Goal: Entertainment & Leisure: Consume media (video, audio)

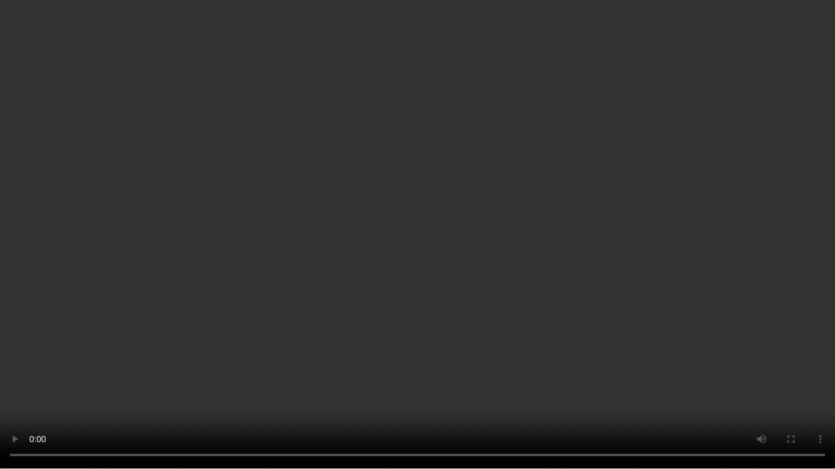
click at [815, 364] on video at bounding box center [417, 234] width 835 height 469
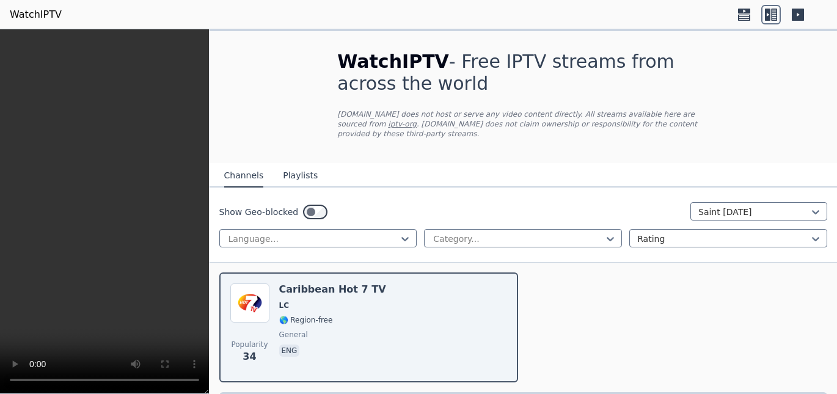
click at [750, 12] on icon at bounding box center [744, 11] width 12 height 5
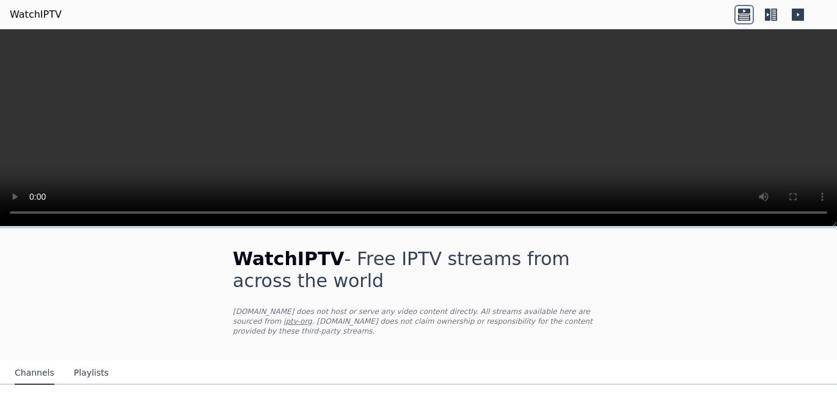
click at [808, 15] on div at bounding box center [781, 15] width 93 height 20
click at [796, 15] on icon at bounding box center [798, 15] width 12 height 12
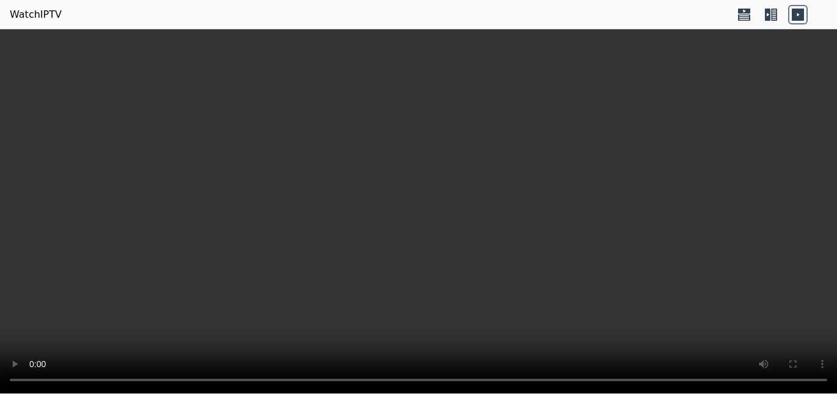
click at [601, 120] on video at bounding box center [418, 211] width 837 height 365
click at [752, 18] on icon at bounding box center [745, 15] width 20 height 20
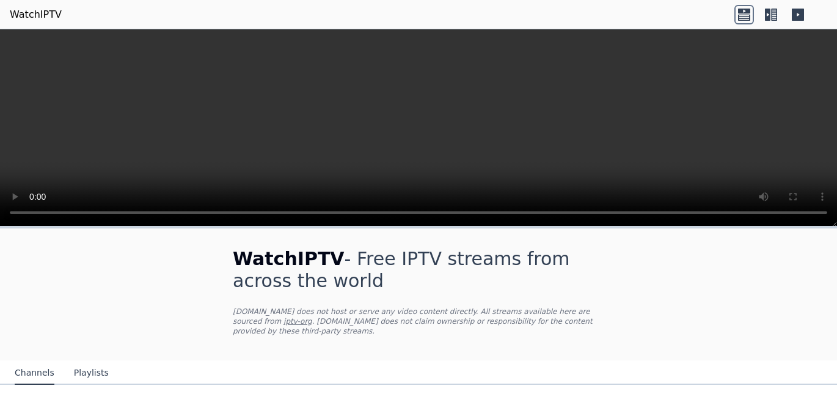
click at [769, 17] on icon at bounding box center [767, 15] width 5 height 12
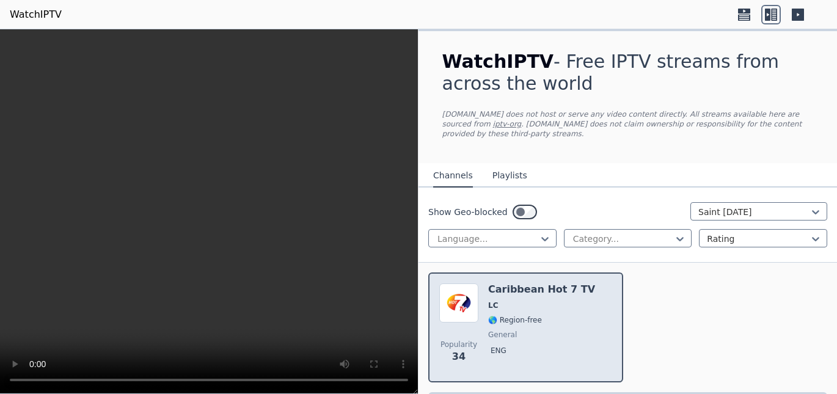
click at [487, 295] on div "Popularity 34 Caribbean Hot 7 TV LC 🌎 Region-free general eng" at bounding box center [525, 328] width 173 height 88
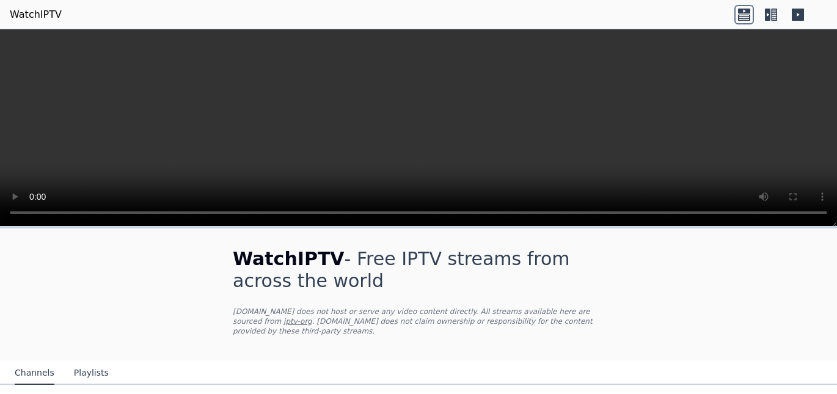
click at [641, 142] on video at bounding box center [418, 127] width 837 height 197
click at [773, 16] on icon at bounding box center [774, 15] width 6 height 12
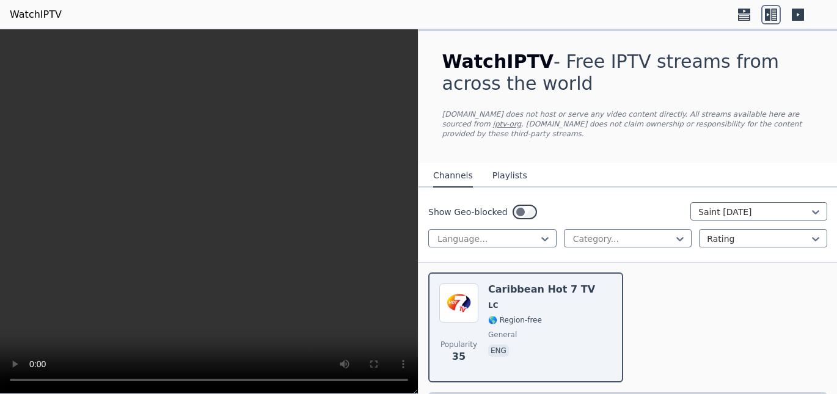
click at [337, 183] on video at bounding box center [209, 211] width 418 height 365
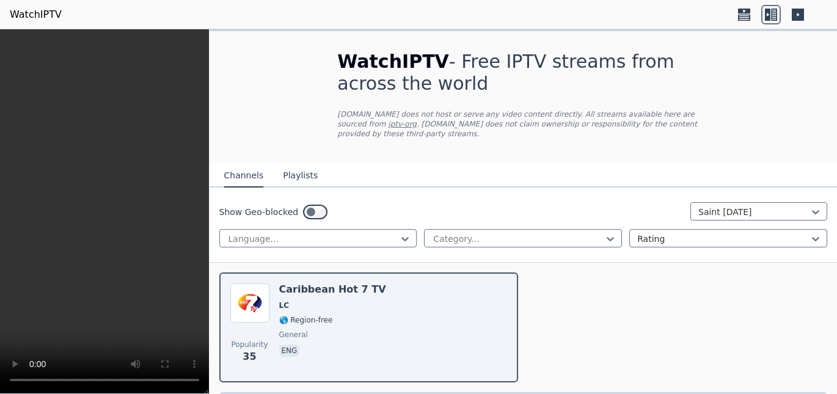
click at [538, 32] on div "WatchIPTV - Free IPTV streams from across the world WatchIPTV.xyz does not host…" at bounding box center [523, 97] width 411 height 132
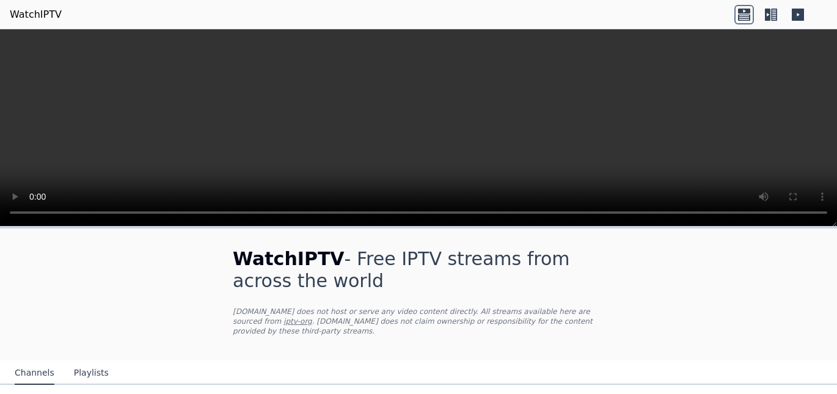
click at [765, 14] on icon at bounding box center [767, 15] width 5 height 12
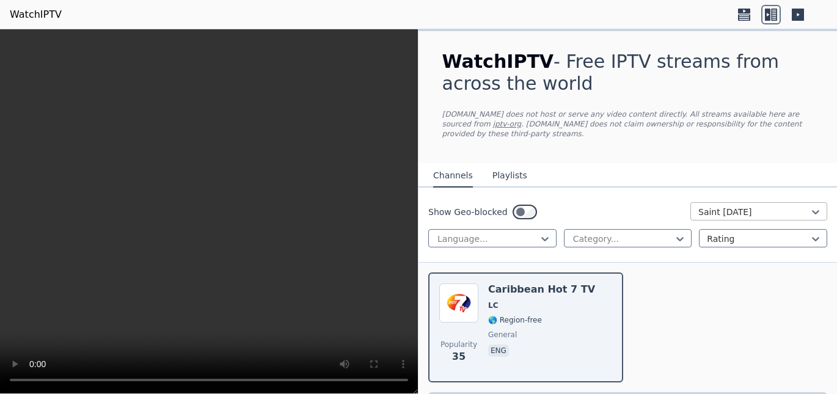
click at [714, 206] on div at bounding box center [753, 212] width 111 height 12
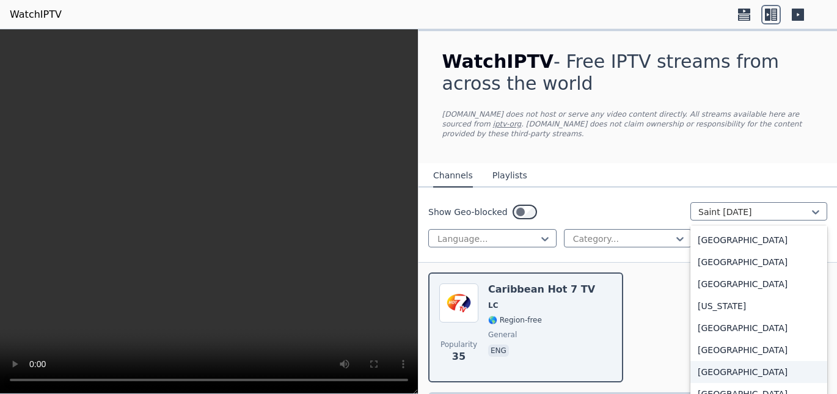
scroll to position [3226, 0]
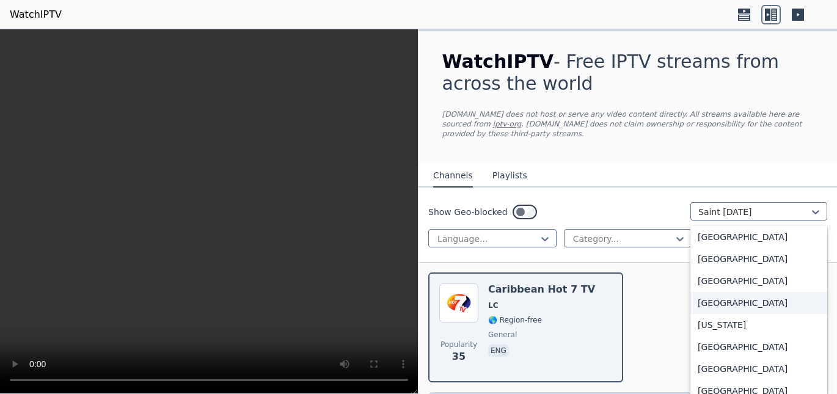
click at [734, 292] on div "Portugal" at bounding box center [759, 303] width 137 height 22
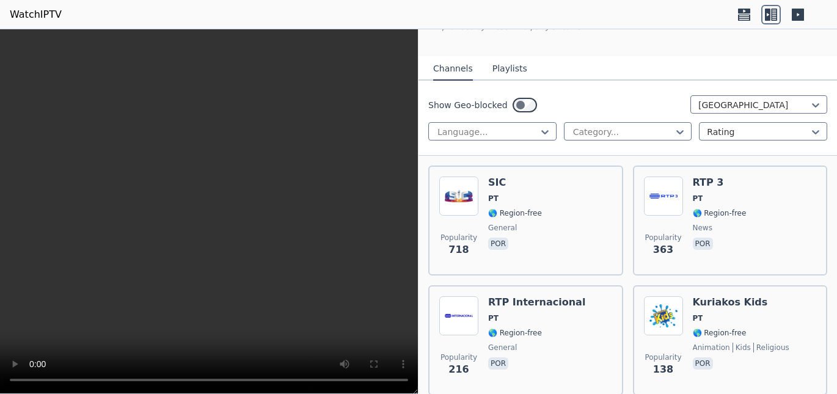
scroll to position [92, 0]
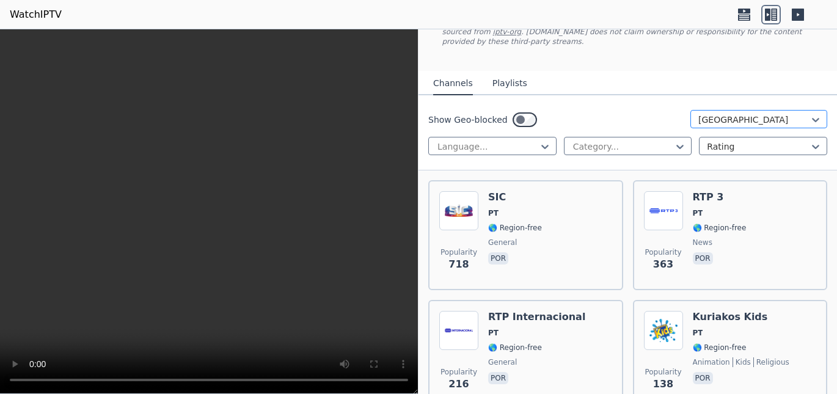
click at [751, 114] on div at bounding box center [753, 120] width 111 height 12
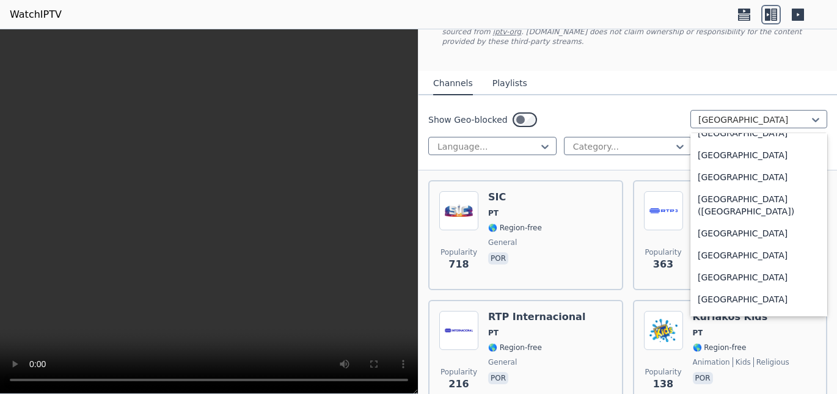
scroll to position [2768, 0]
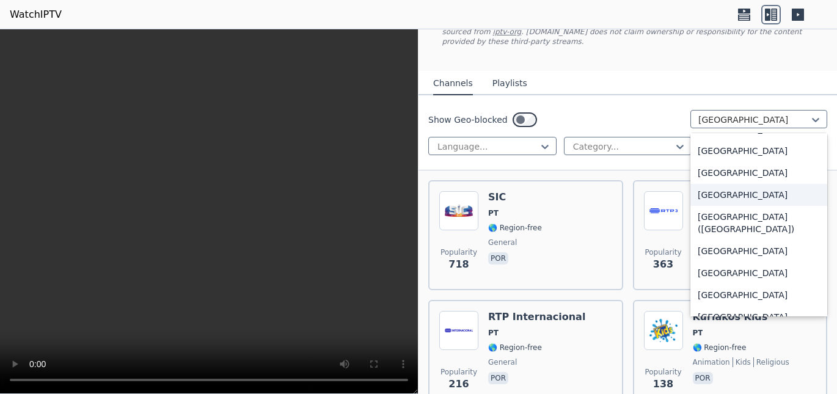
click at [720, 193] on div "Mozambique" at bounding box center [759, 195] width 137 height 22
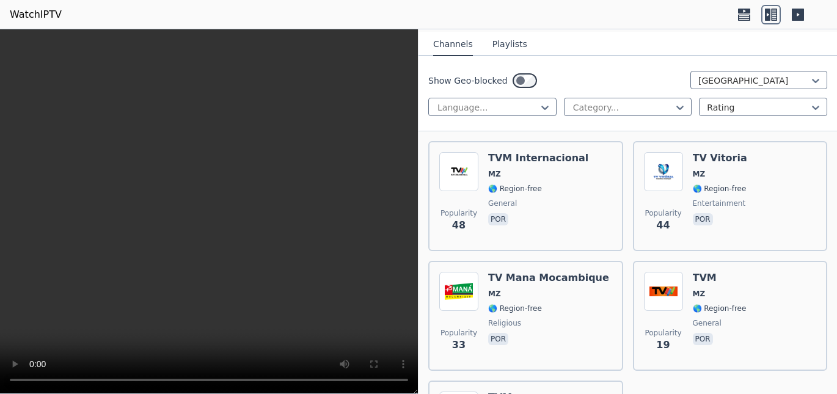
scroll to position [129, 0]
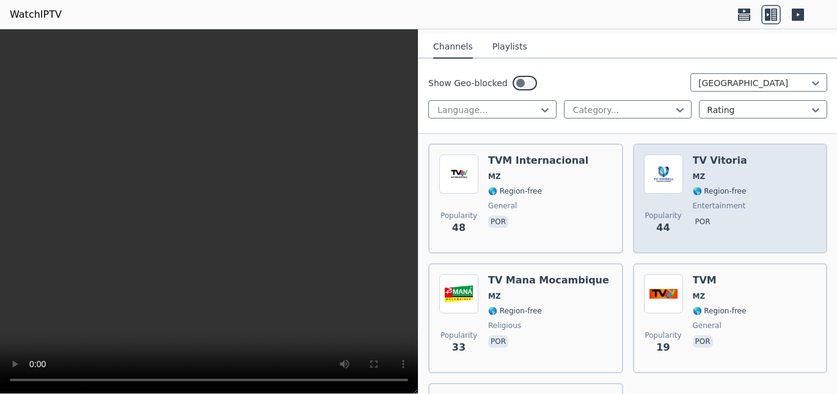
click at [749, 172] on div "Popularity 44 TV Vitoria MZ 🌎 Region-free entertainment por" at bounding box center [730, 199] width 173 height 88
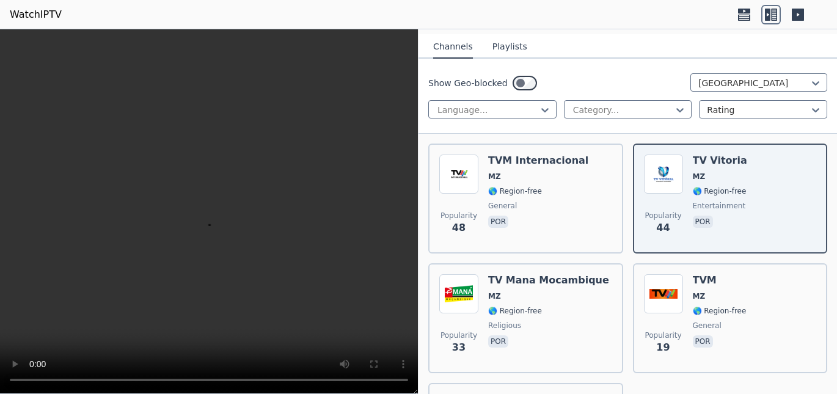
click at [821, 15] on div at bounding box center [781, 15] width 93 height 20
click at [764, 78] on div at bounding box center [753, 83] width 111 height 12
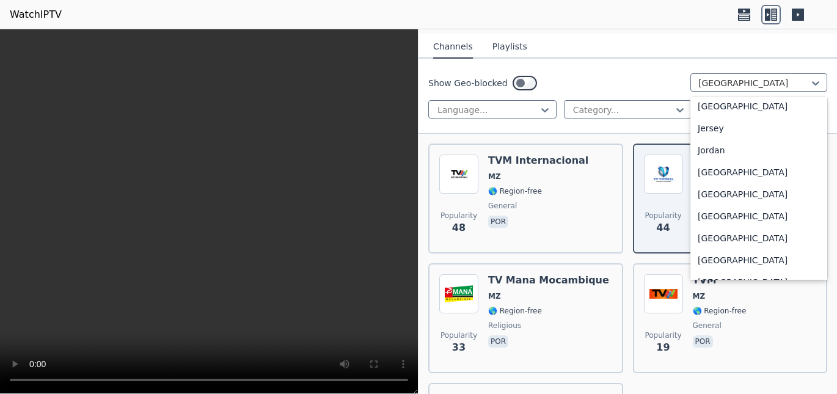
scroll to position [2076, 0]
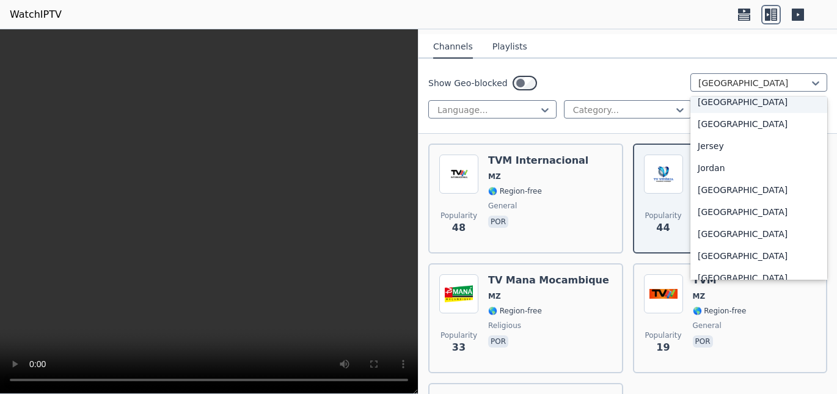
click at [748, 113] on div "Jamaica" at bounding box center [759, 102] width 137 height 22
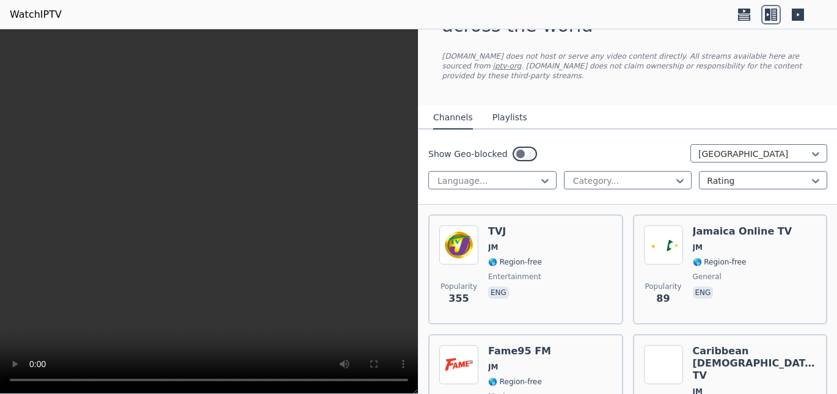
scroll to position [95, 0]
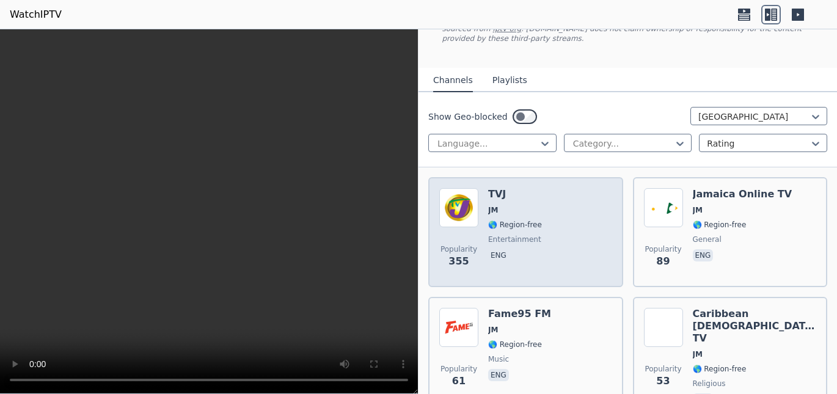
click at [549, 229] on div "Popularity 355 TVJ JM 🌎 Region-free entertainment eng" at bounding box center [525, 232] width 173 height 88
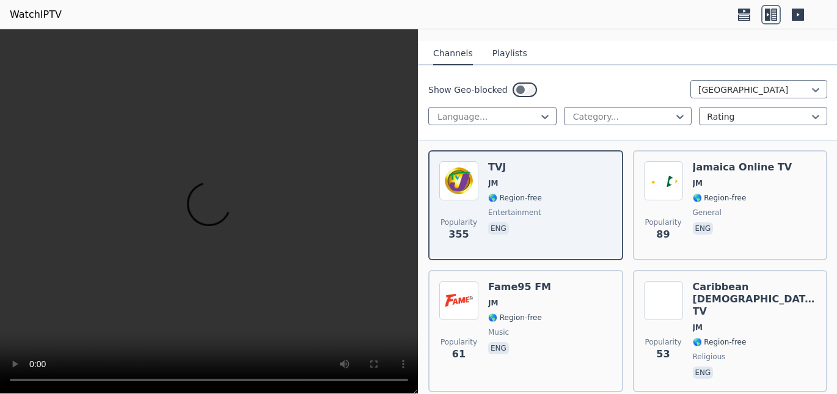
scroll to position [122, 0]
click at [775, 85] on div at bounding box center [753, 90] width 111 height 12
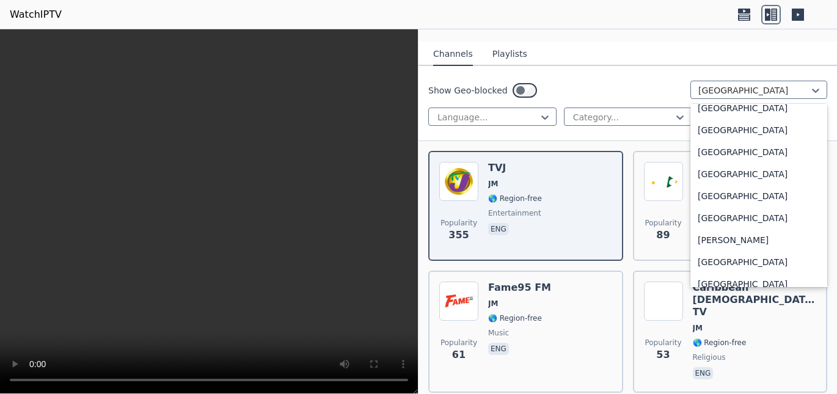
scroll to position [673, 0]
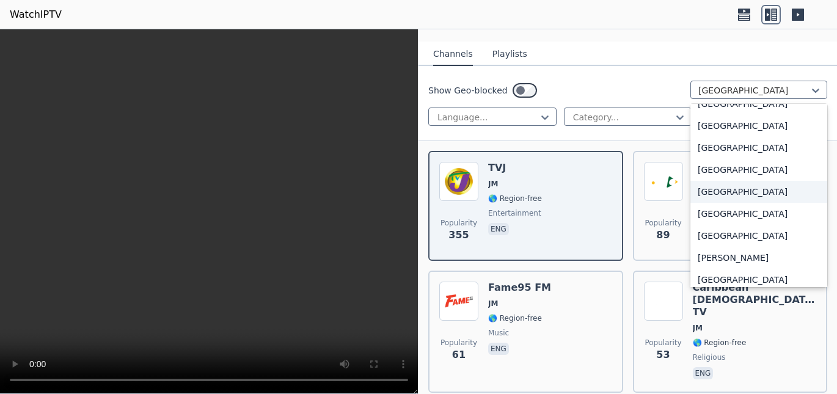
click at [756, 181] on div "[GEOGRAPHIC_DATA]" at bounding box center [759, 192] width 137 height 22
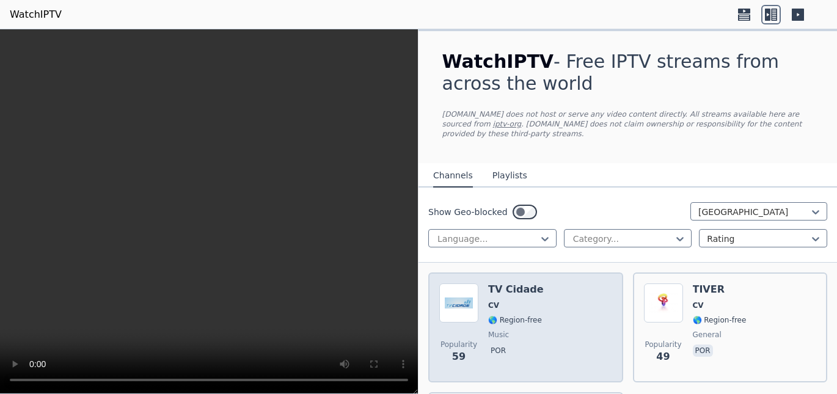
click at [554, 317] on div "Popularity 59 TV Cidade CV 🌎 Region-free music por" at bounding box center [525, 328] width 173 height 88
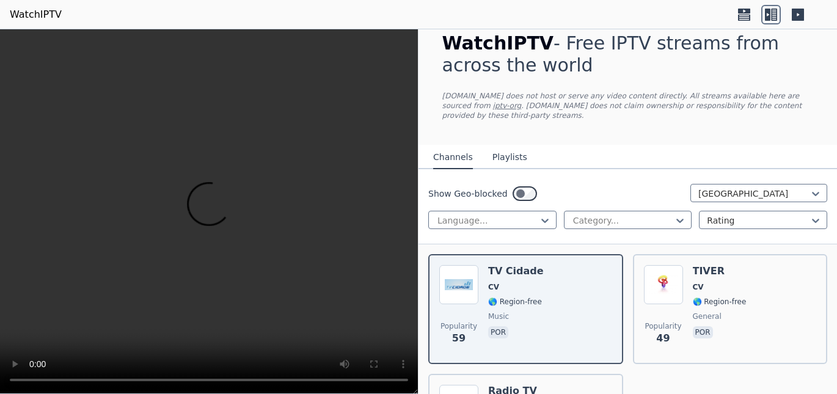
scroll to position [9, 0]
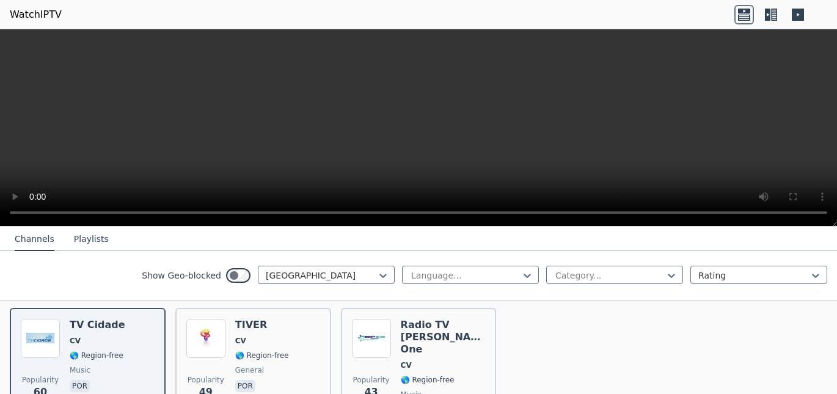
scroll to position [135, 0]
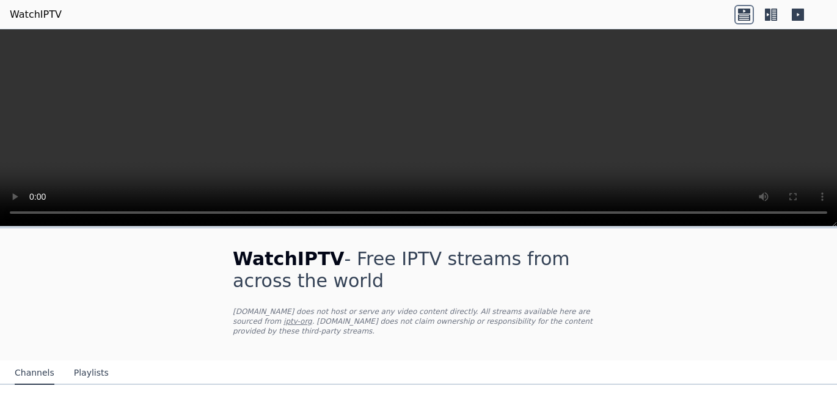
click at [772, 10] on icon at bounding box center [774, 15] width 6 height 12
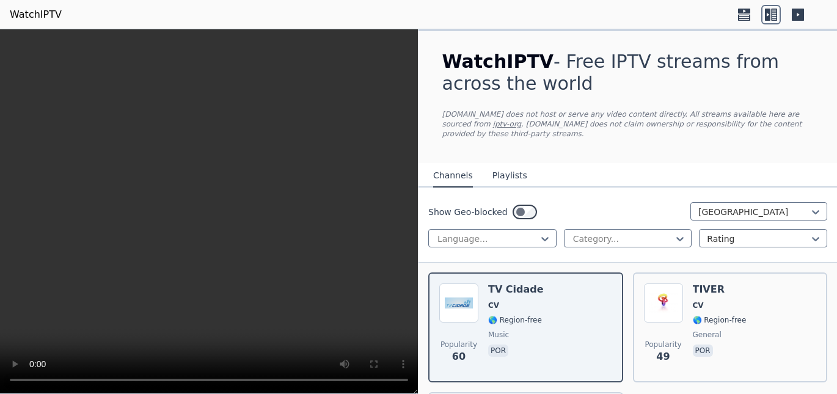
click at [463, 16] on header "WatchIPTV" at bounding box center [418, 14] width 837 height 29
click at [273, 185] on video at bounding box center [209, 211] width 418 height 365
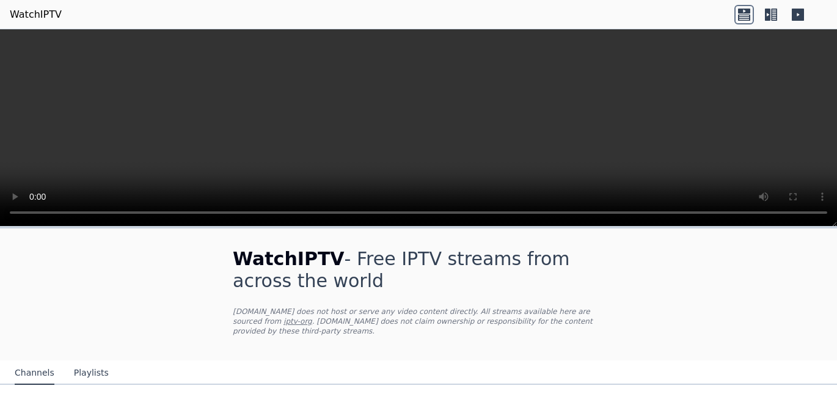
click at [772, 20] on icon at bounding box center [774, 15] width 6 height 12
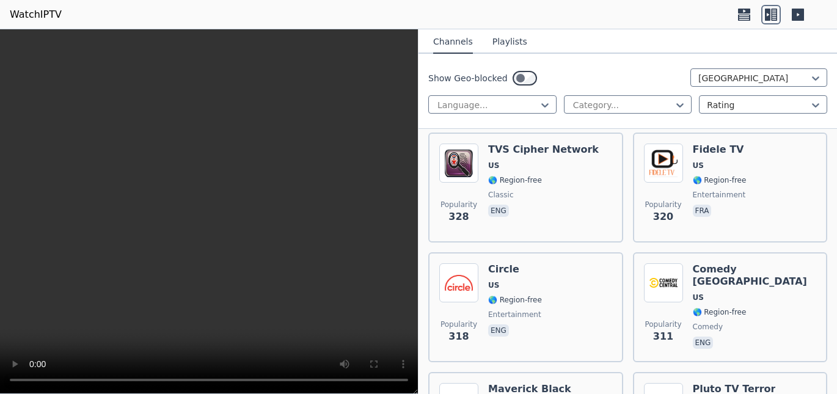
scroll to position [5084, 0]
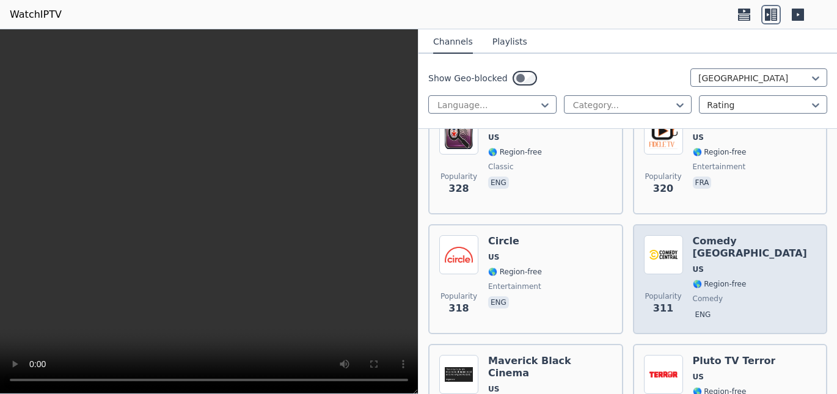
click at [755, 235] on div "Comedy Central East US 🌎 Region-free comedy eng" at bounding box center [755, 279] width 124 height 88
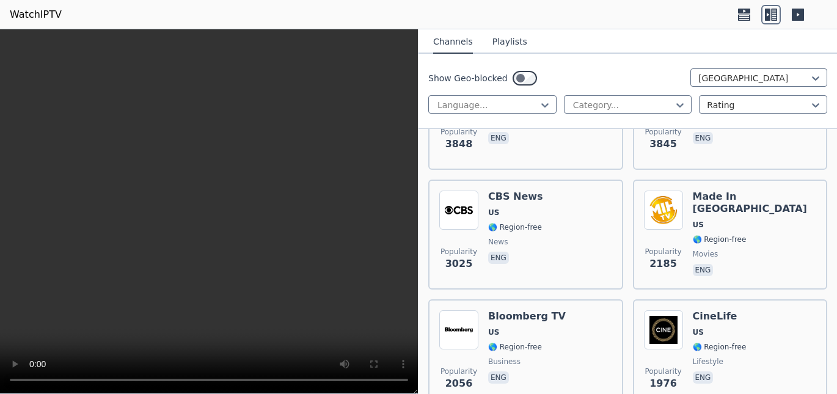
scroll to position [0, 0]
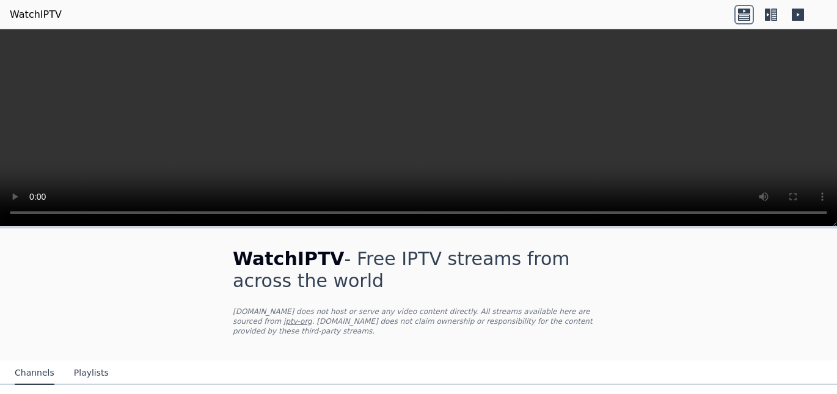
click at [774, 18] on icon at bounding box center [774, 15] width 6 height 12
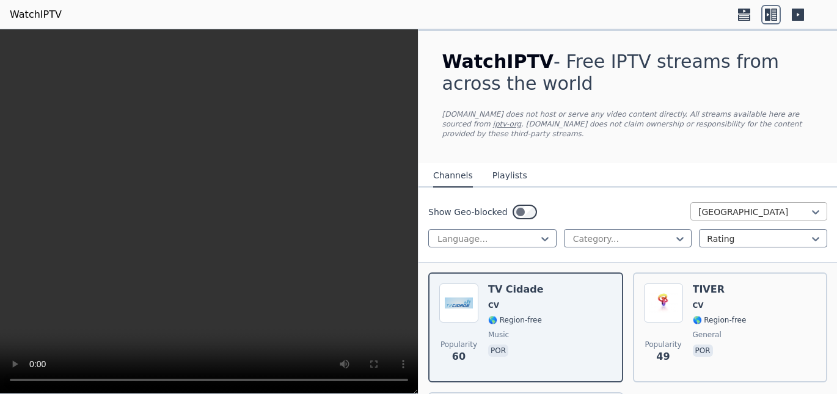
click at [727, 206] on div at bounding box center [753, 212] width 111 height 12
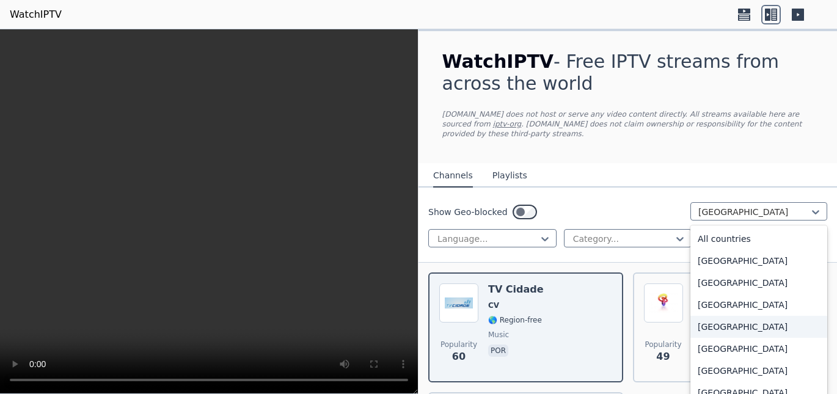
click at [722, 316] on div "Angola" at bounding box center [759, 327] width 137 height 22
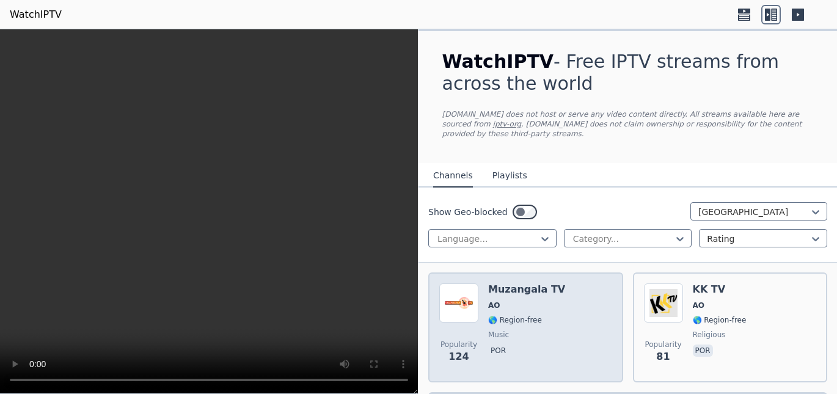
click at [545, 301] on span "AO" at bounding box center [526, 306] width 77 height 10
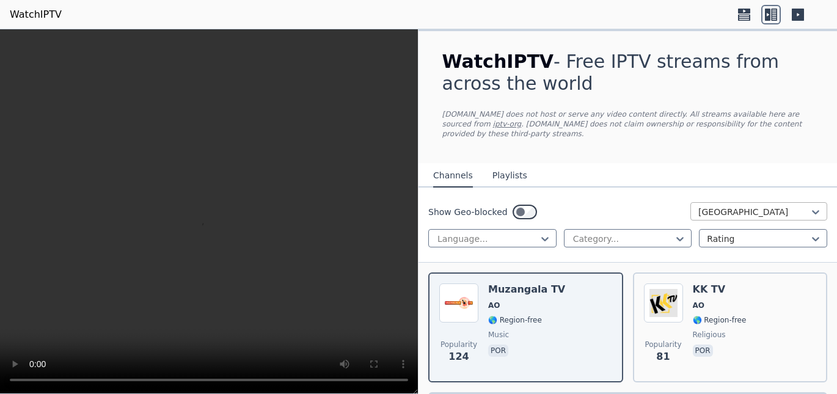
click at [733, 206] on div at bounding box center [753, 212] width 111 height 12
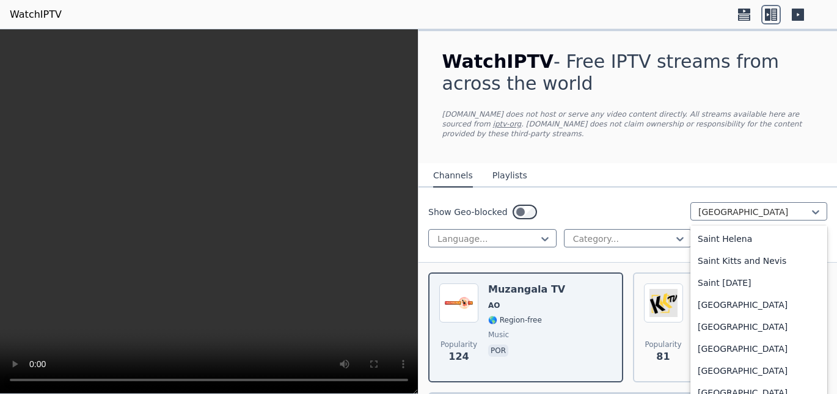
scroll to position [3447, 0]
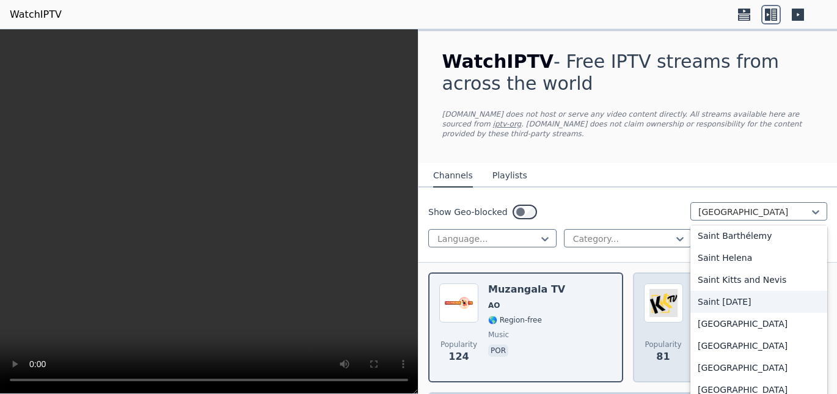
click at [729, 293] on div "Saint Lucia" at bounding box center [759, 302] width 137 height 22
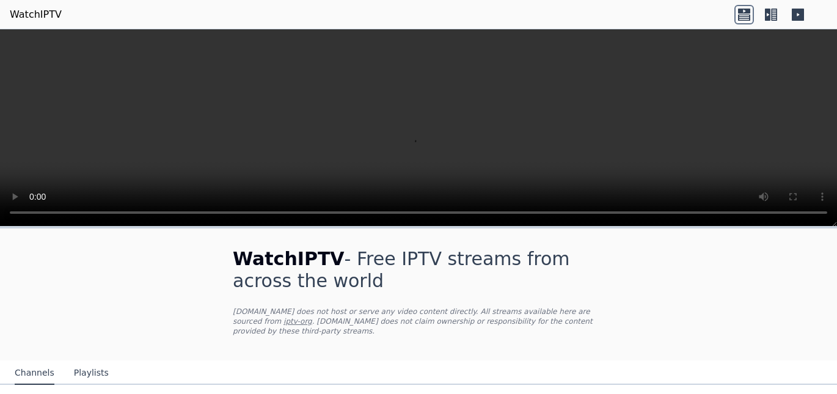
click at [768, 17] on icon at bounding box center [767, 15] width 5 height 12
click at [772, 13] on icon at bounding box center [774, 15] width 6 height 12
